Goal: Complete application form

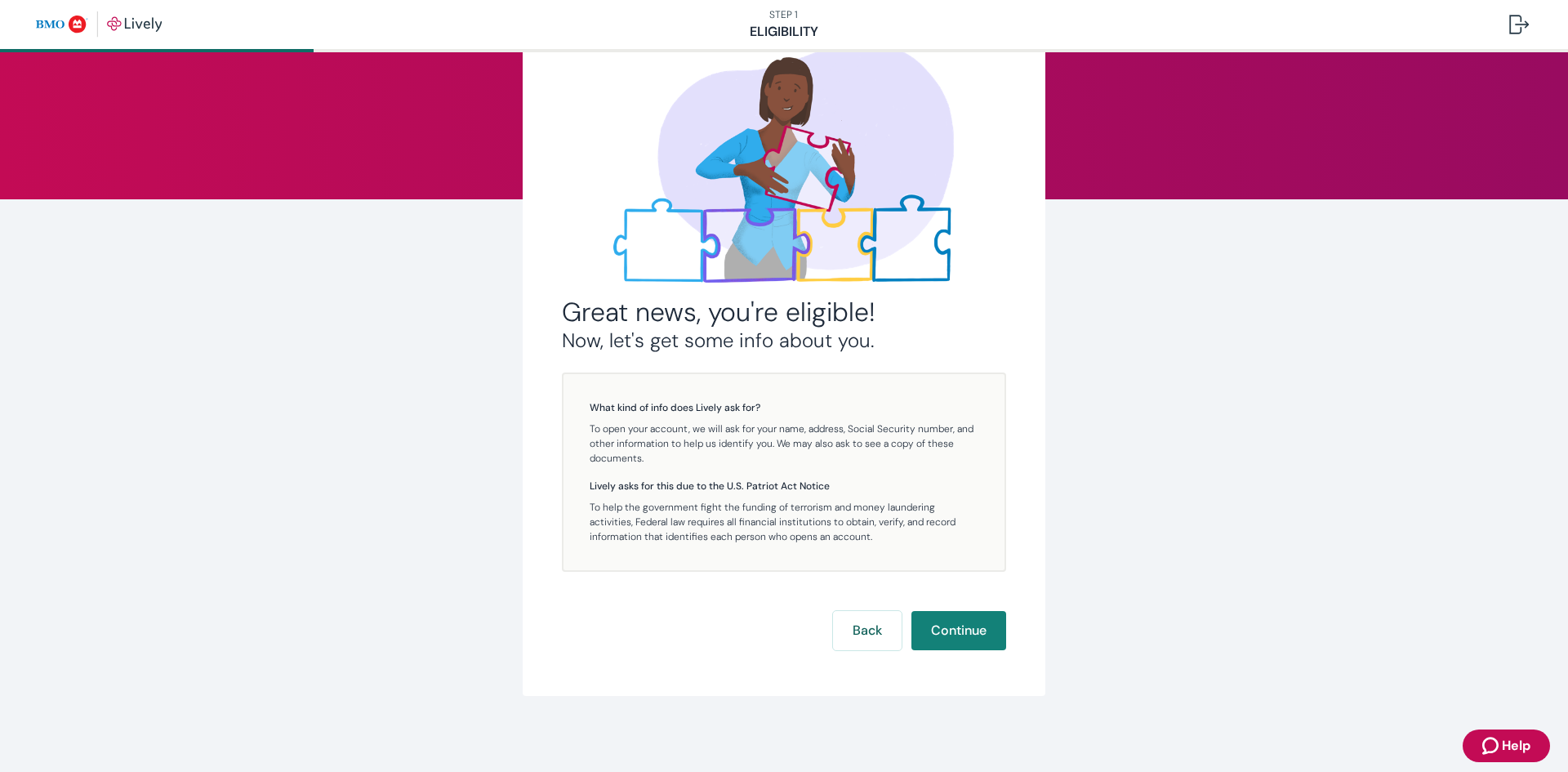
scroll to position [100, 0]
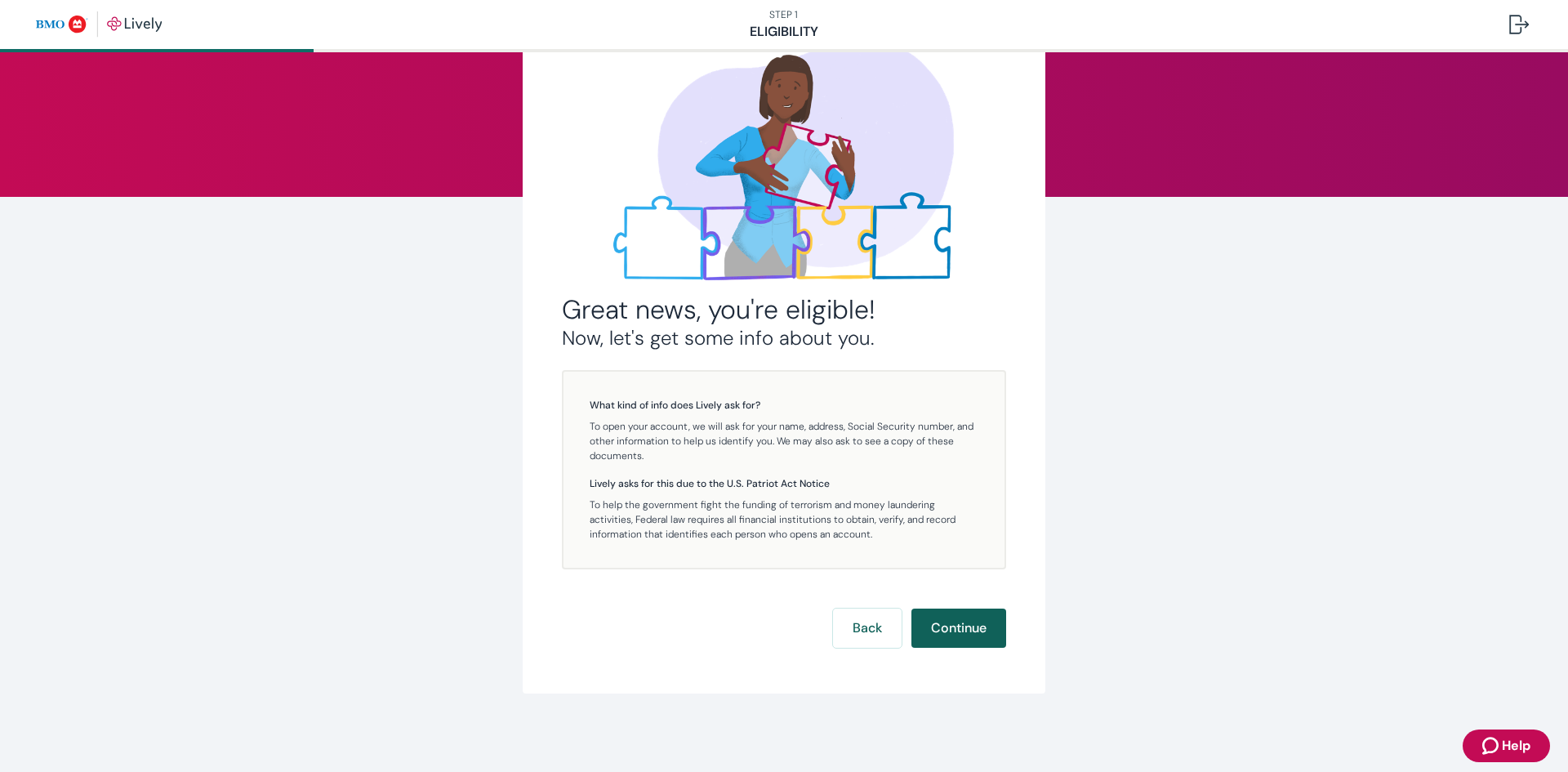
click at [953, 619] on button "Continue" at bounding box center [959, 628] width 94 height 40
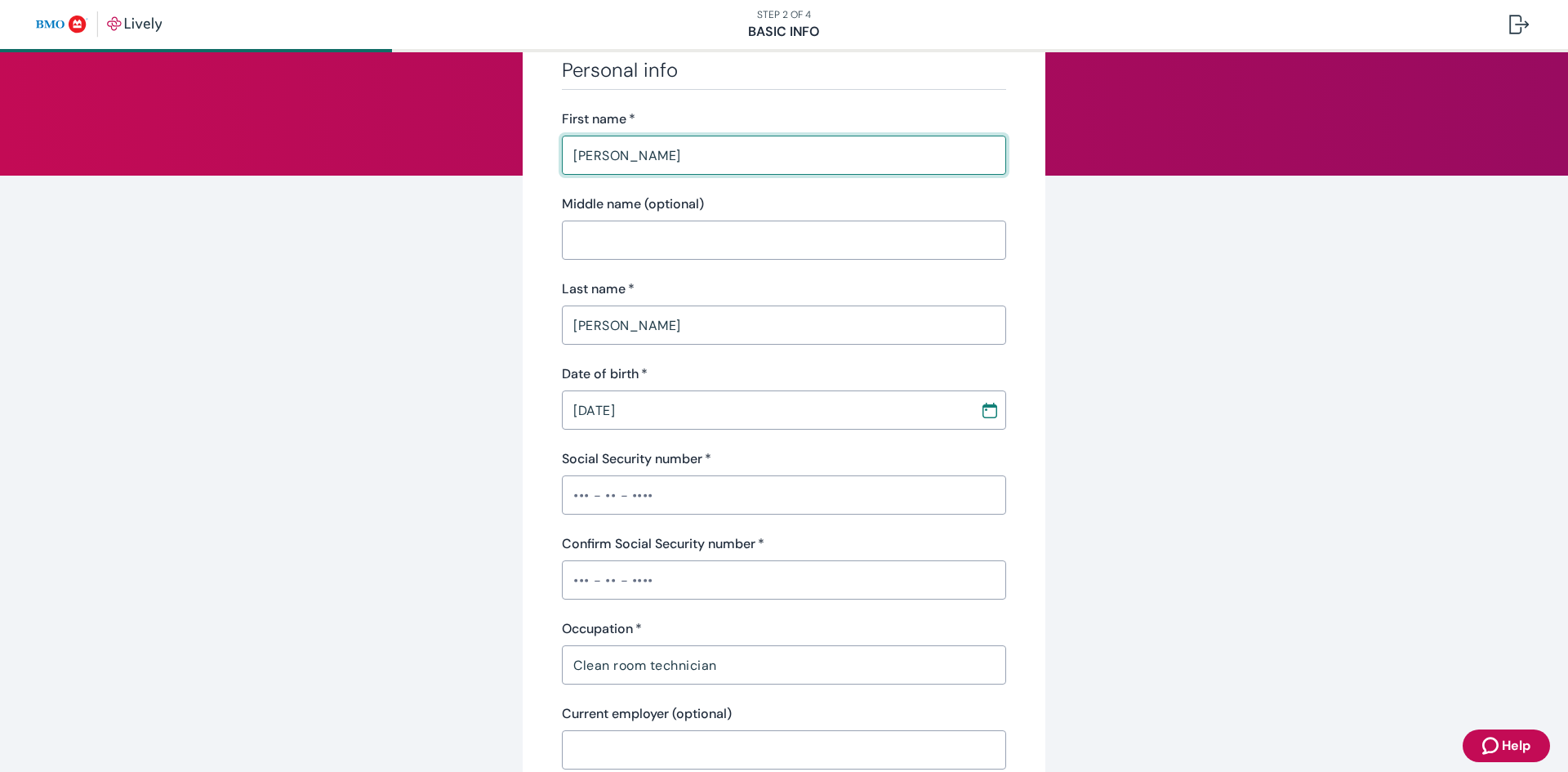
scroll to position [164, 0]
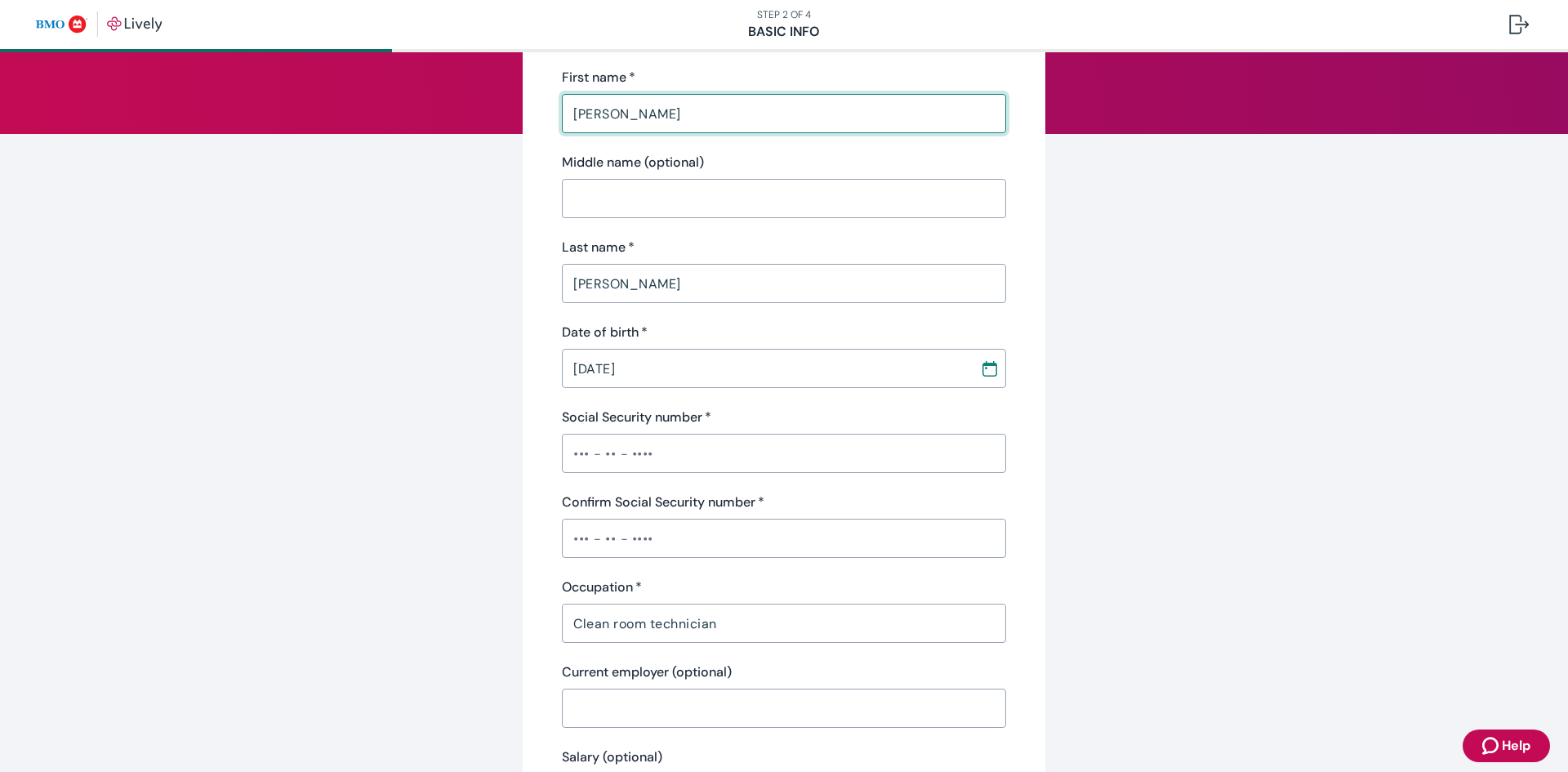
click at [647, 451] on input "Social Security number   *" at bounding box center [784, 453] width 444 height 33
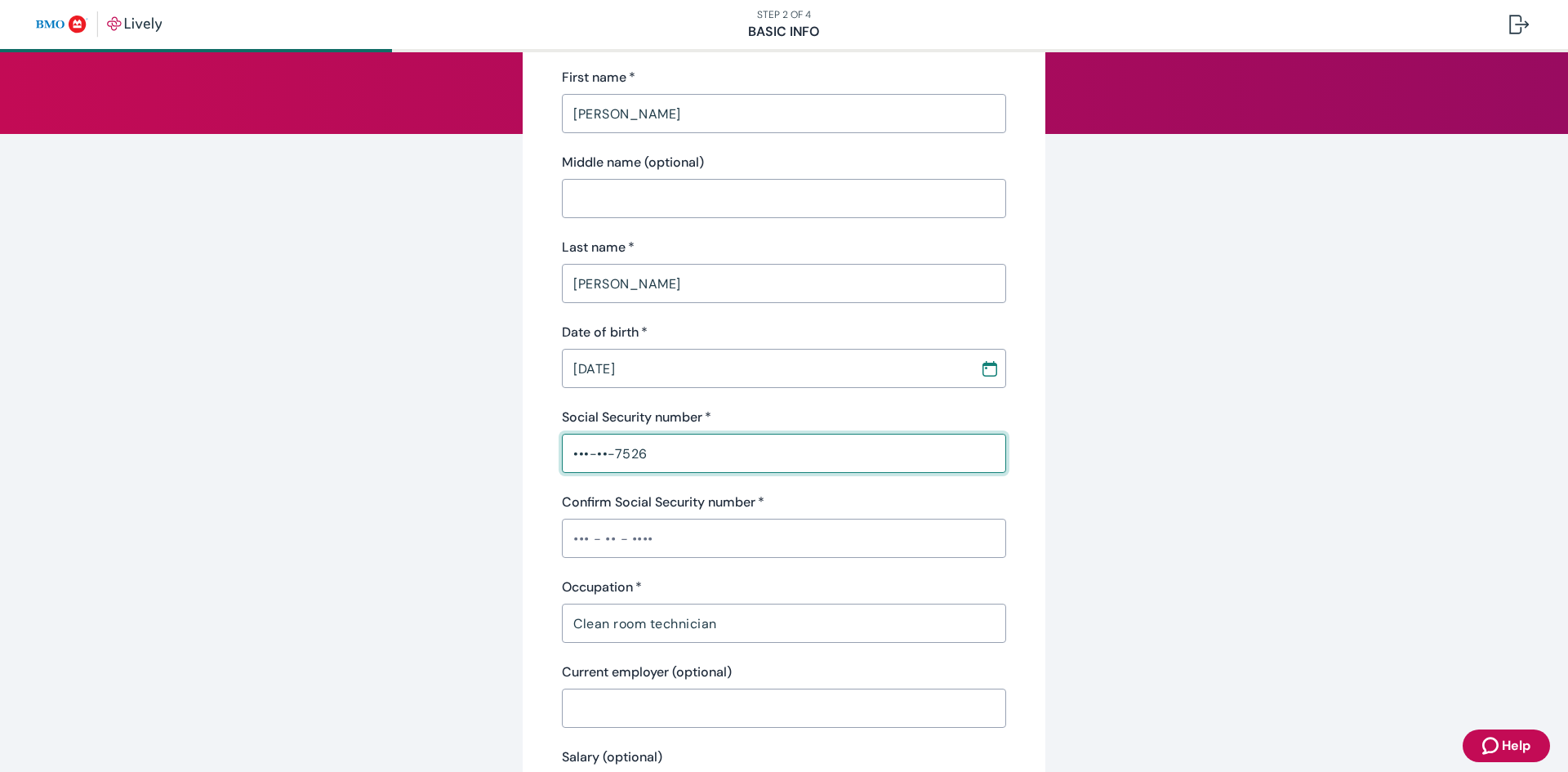
type input "•••-••-7526"
click at [640, 539] on input "Confirm Social Security number   *" at bounding box center [784, 538] width 444 height 33
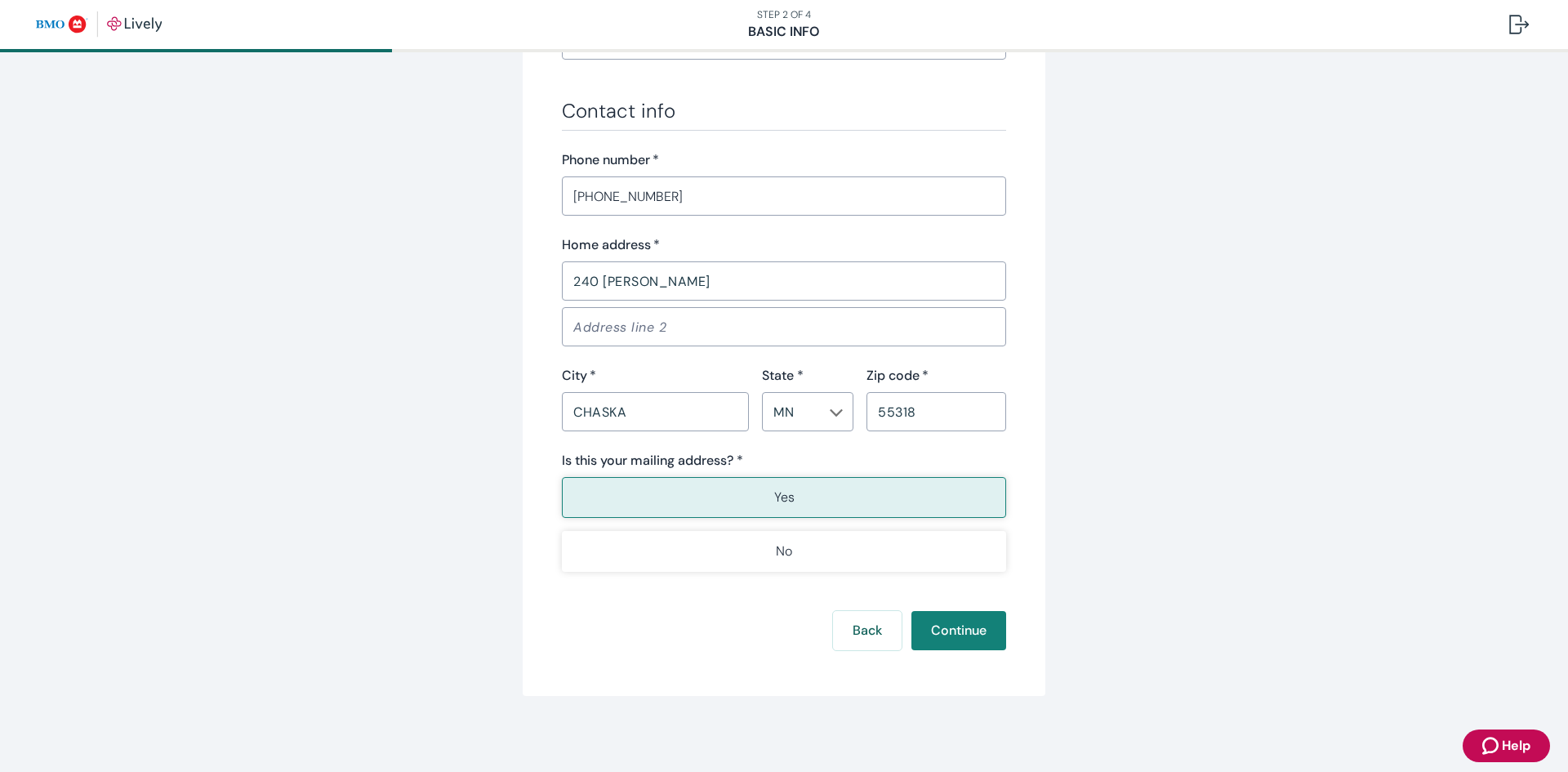
scroll to position [919, 0]
type input "•••-••-7526"
click at [972, 624] on button "Continue" at bounding box center [959, 628] width 94 height 40
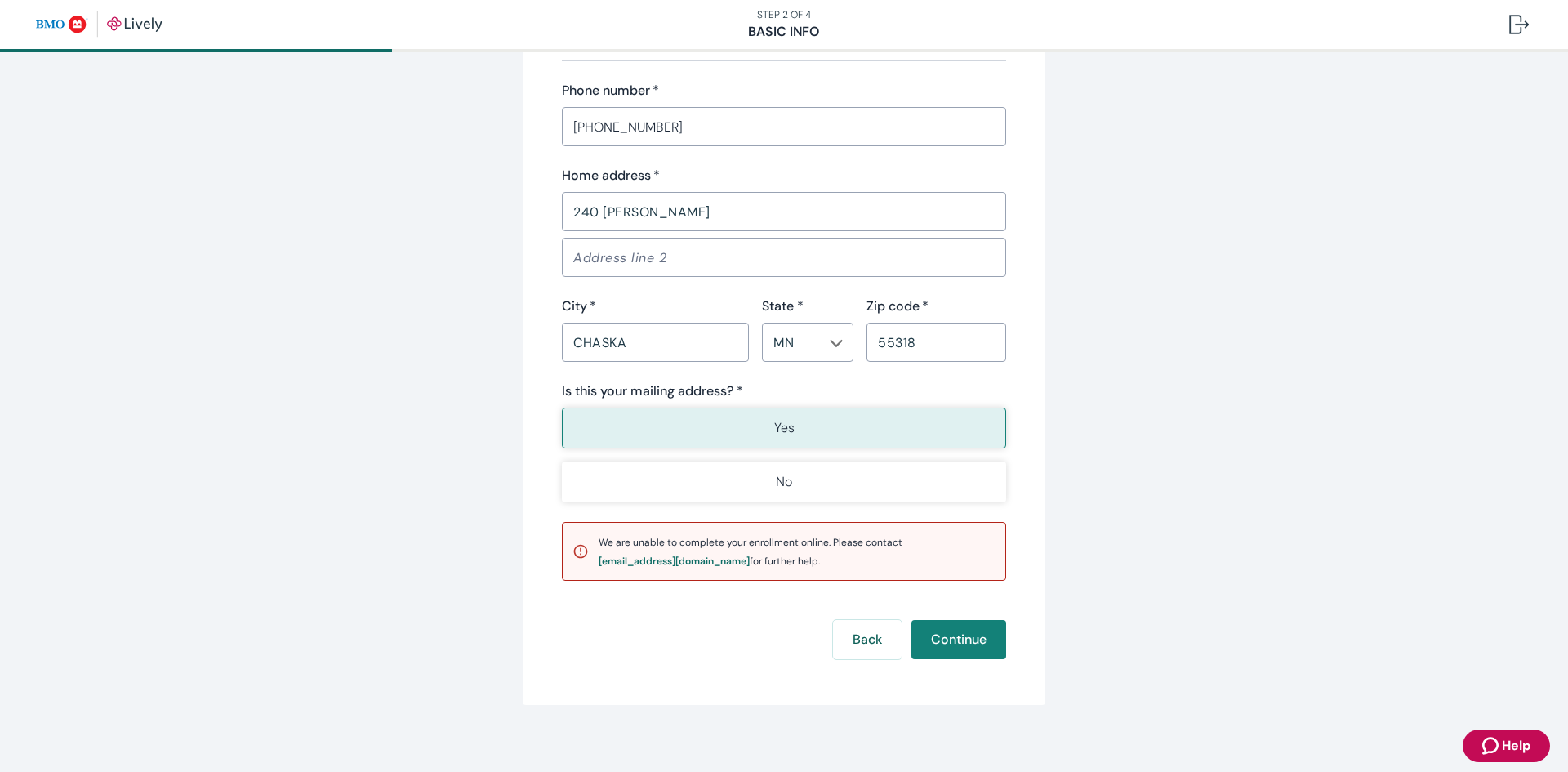
scroll to position [997, 0]
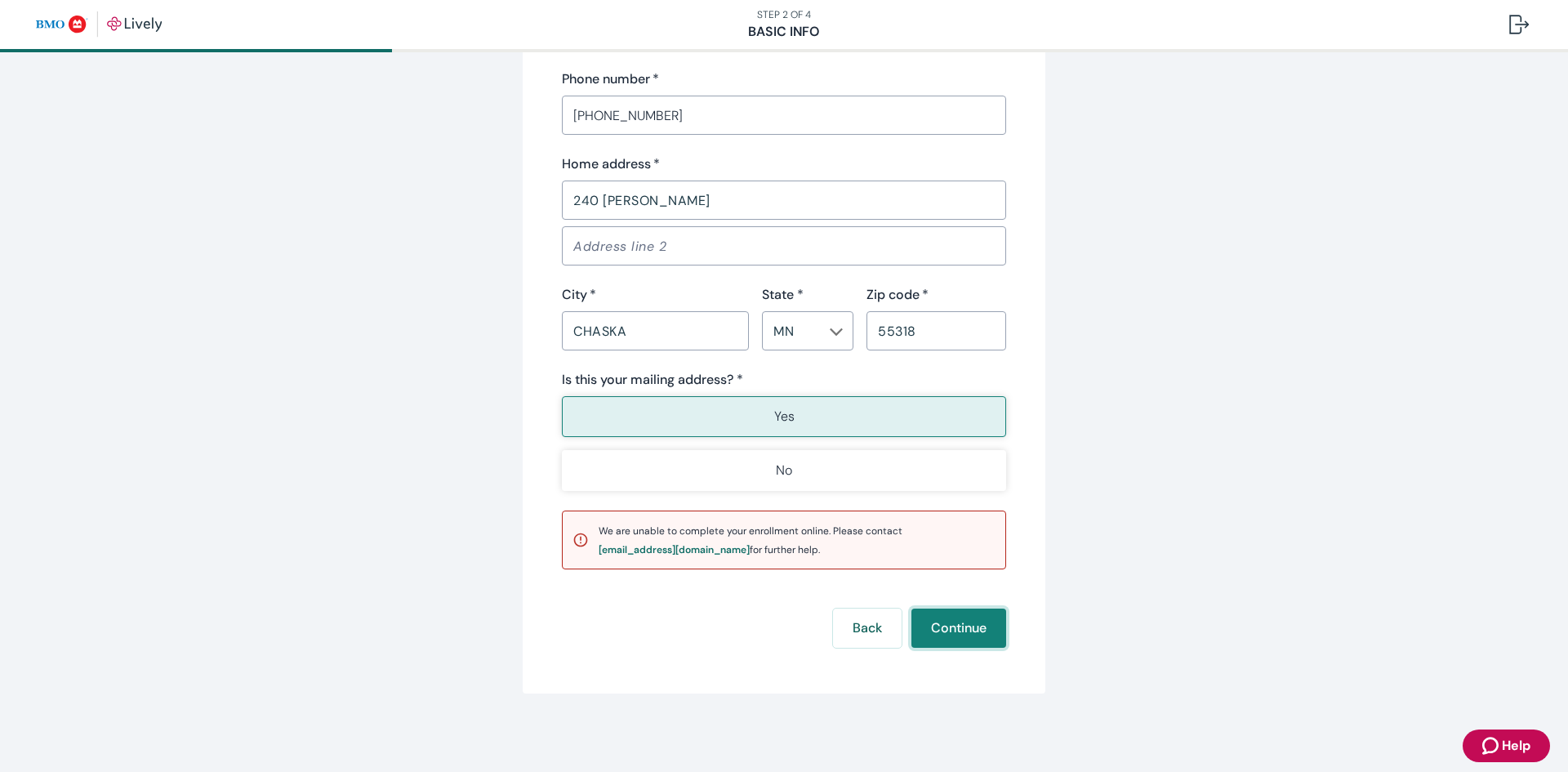
click at [958, 639] on button "Continue" at bounding box center [959, 628] width 94 height 40
click at [897, 551] on div "We are unable to complete your enrollment online. Please contact [EMAIL_ADDRESS…" at bounding box center [797, 539] width 397 height 38
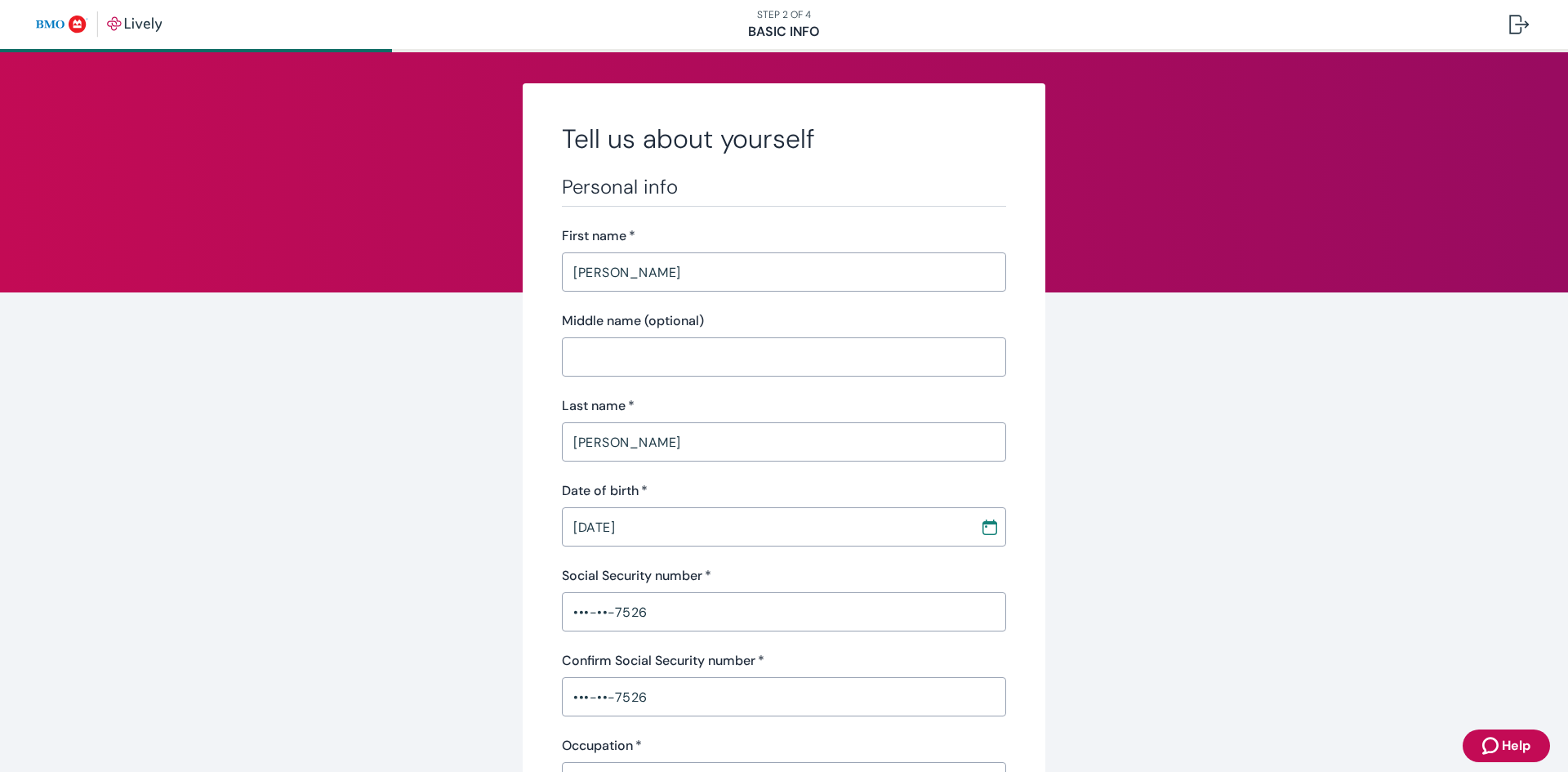
scroll to position [0, 0]
